Goal: Task Accomplishment & Management: Manage account settings

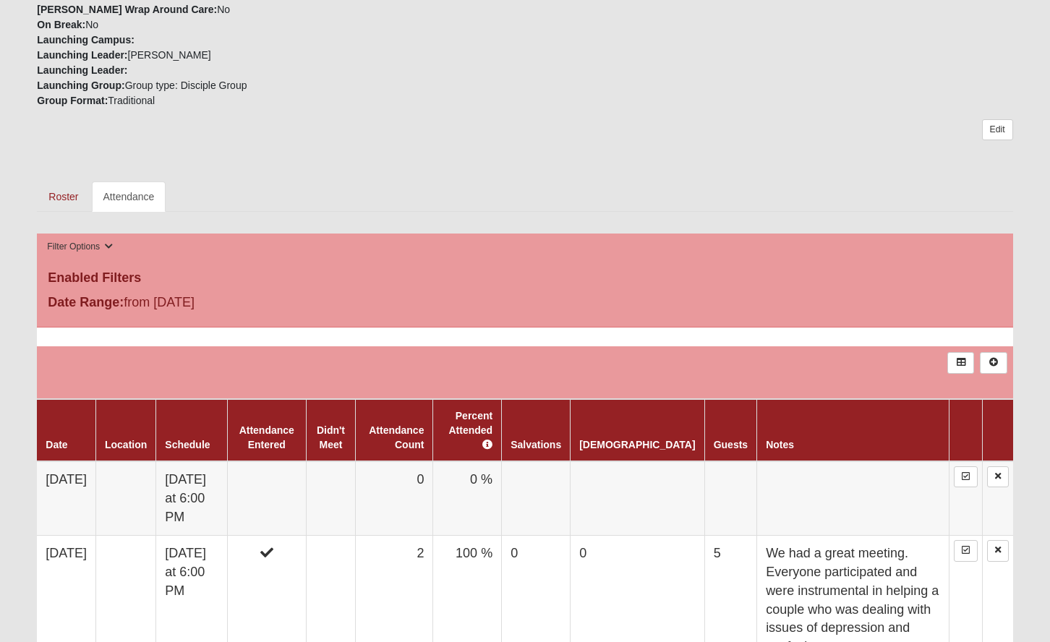
scroll to position [353, 0]
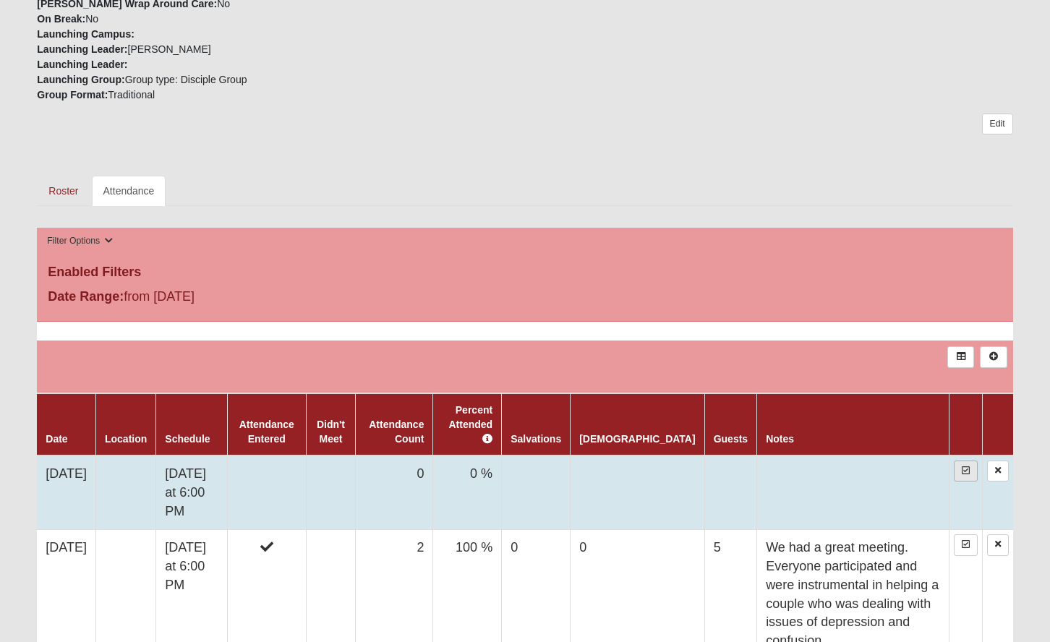
click at [966, 467] on icon at bounding box center [966, 471] width 8 height 9
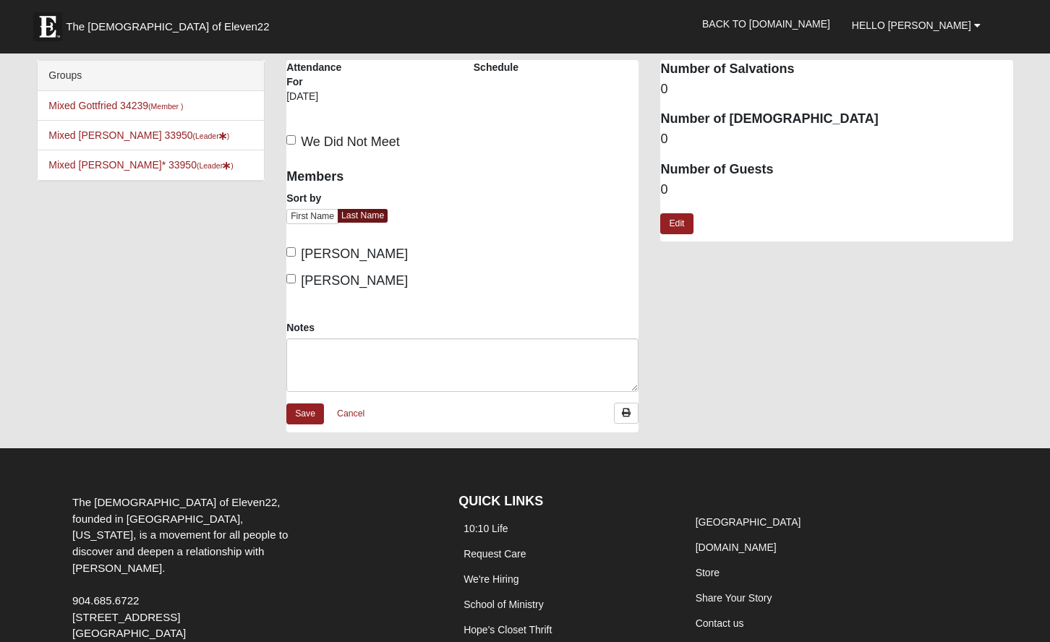
click at [291, 248] on input "[PERSON_NAME]" at bounding box center [290, 251] width 9 height 9
checkbox input "true"
click at [293, 279] on input "[PERSON_NAME]" at bounding box center [290, 278] width 9 height 9
checkbox input "true"
click at [678, 221] on link "Edit" at bounding box center [676, 223] width 33 height 21
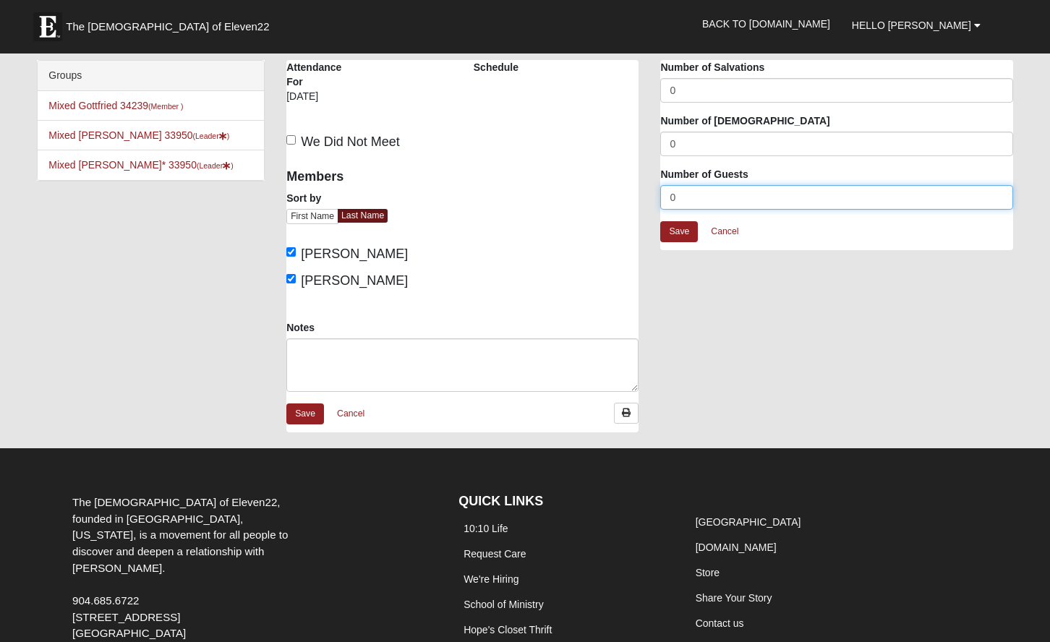
drag, startPoint x: 681, startPoint y: 197, endPoint x: 664, endPoint y: 197, distance: 16.7
click at [664, 197] on input "0" at bounding box center [836, 197] width 352 height 25
type input "4"
click at [309, 412] on link "Save" at bounding box center [305, 414] width 38 height 21
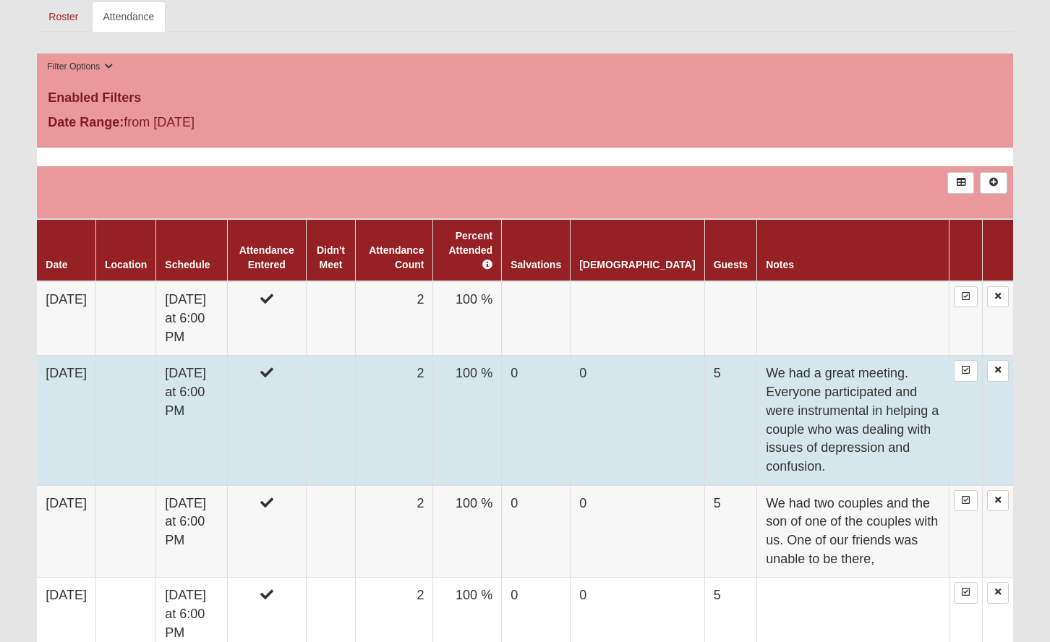
scroll to position [527, 0]
